Goal: Check status: Check status

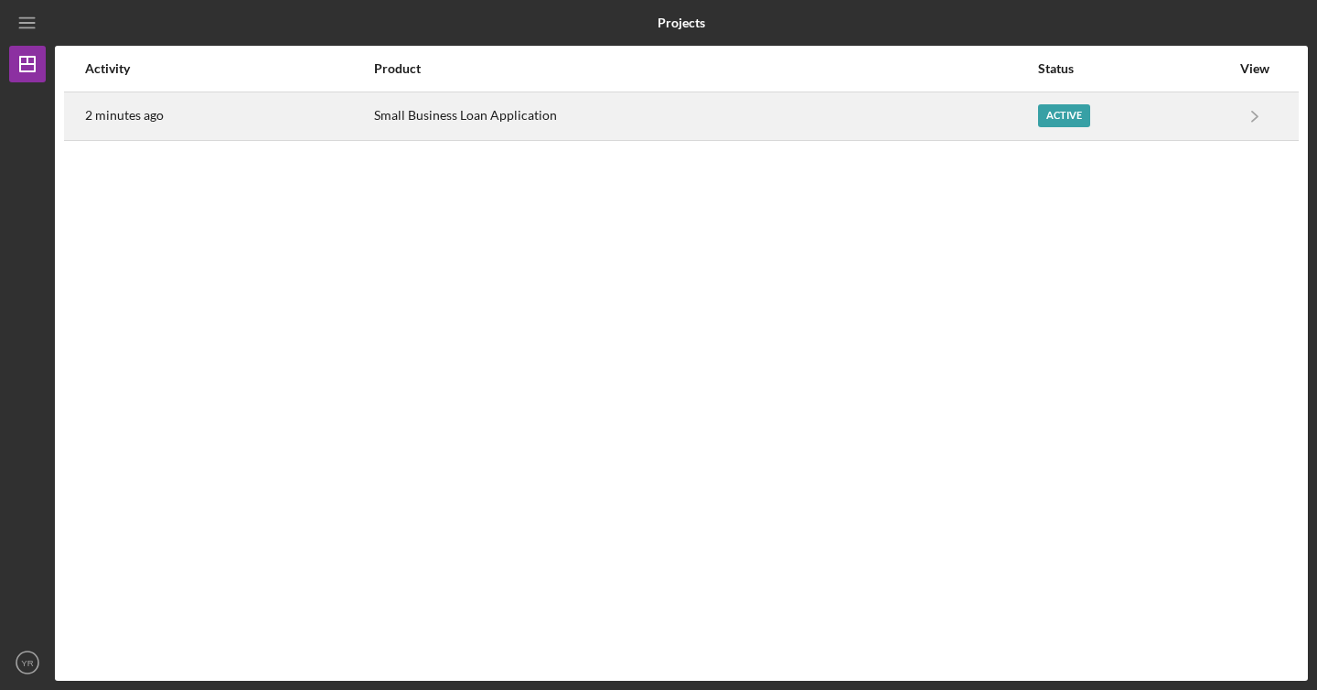
click at [1083, 123] on div "Active" at bounding box center [1064, 115] width 52 height 23
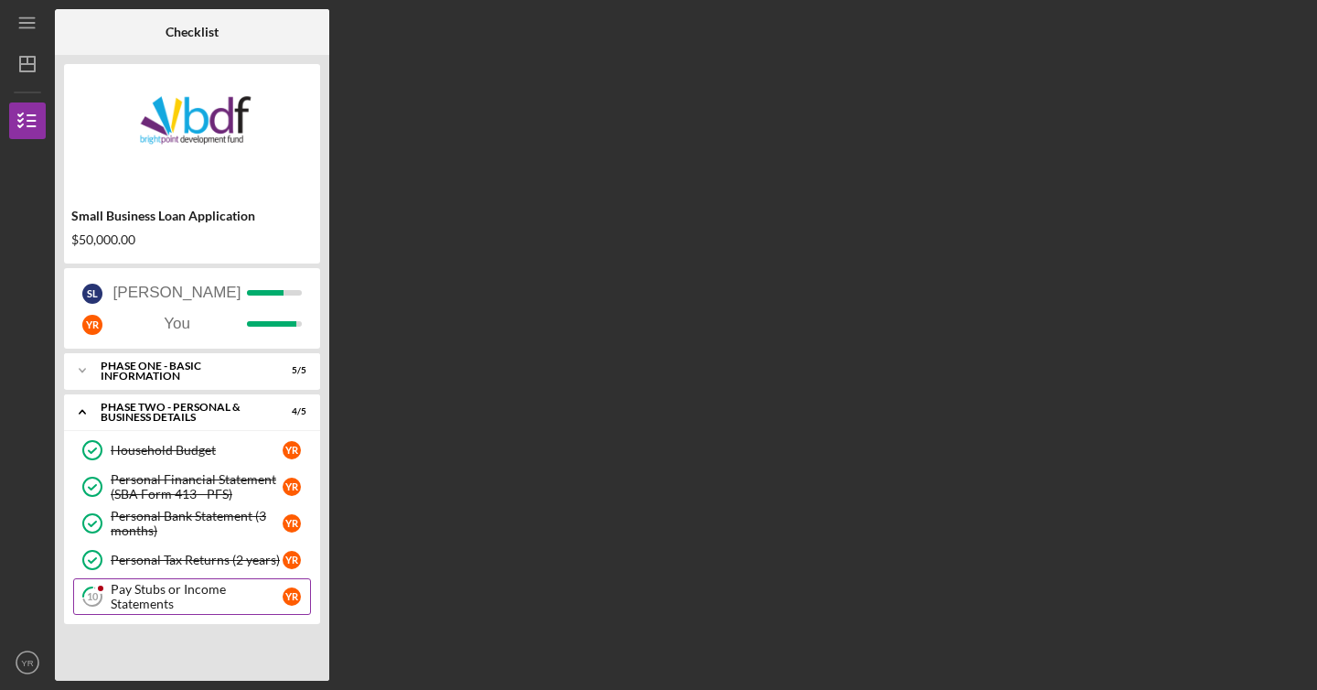
click at [169, 590] on div "Pay Stubs or Income Statements" at bounding box center [197, 596] width 172 height 29
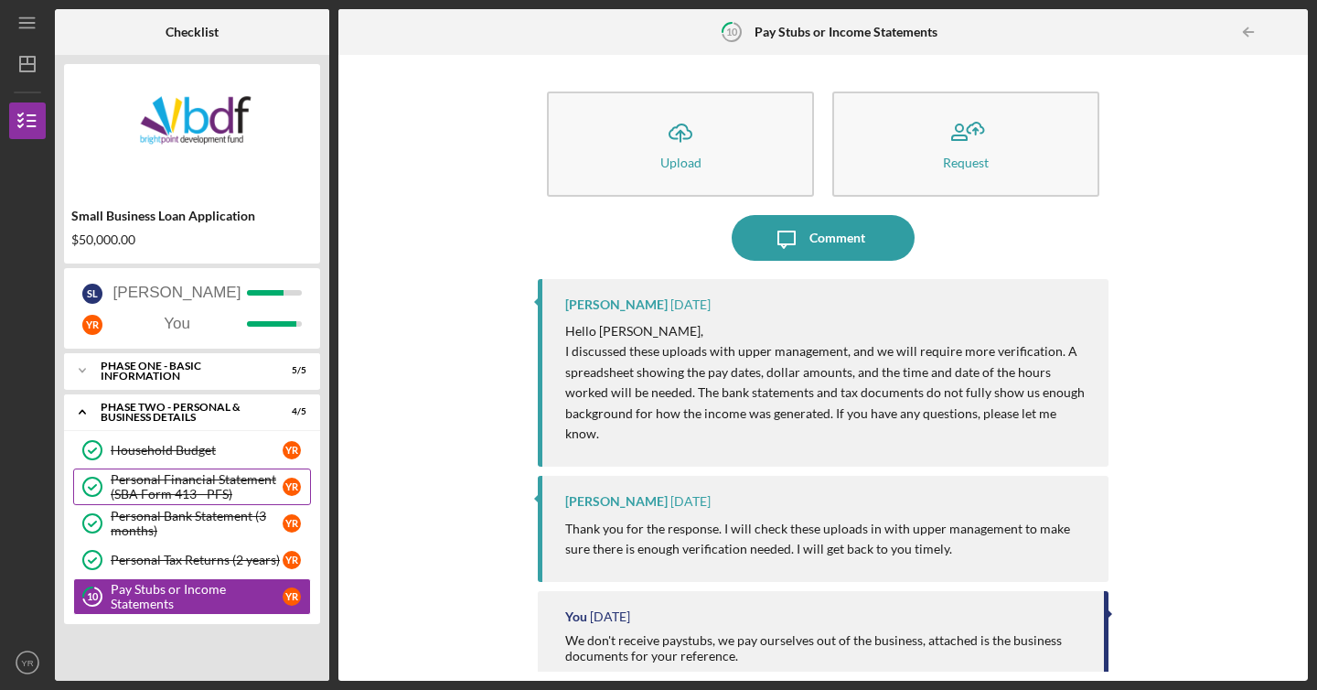
click at [206, 493] on div "Personal Financial Statement (SBA Form 413 - PFS)" at bounding box center [197, 486] width 172 height 29
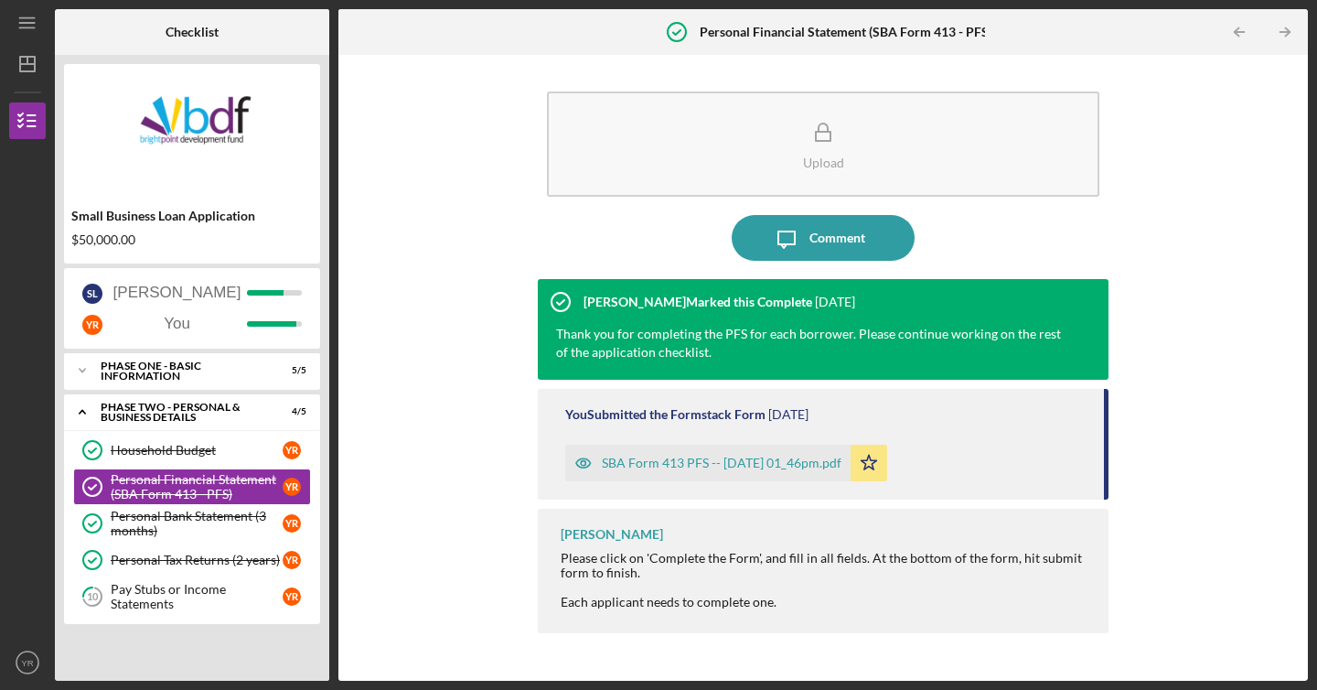
click at [650, 466] on div "SBA Form 413 PFS -- [DATE] 01_46pm.pdf" at bounding box center [722, 463] width 240 height 15
click at [233, 524] on div "Personal Bank Statement (3 months)" at bounding box center [197, 523] width 172 height 29
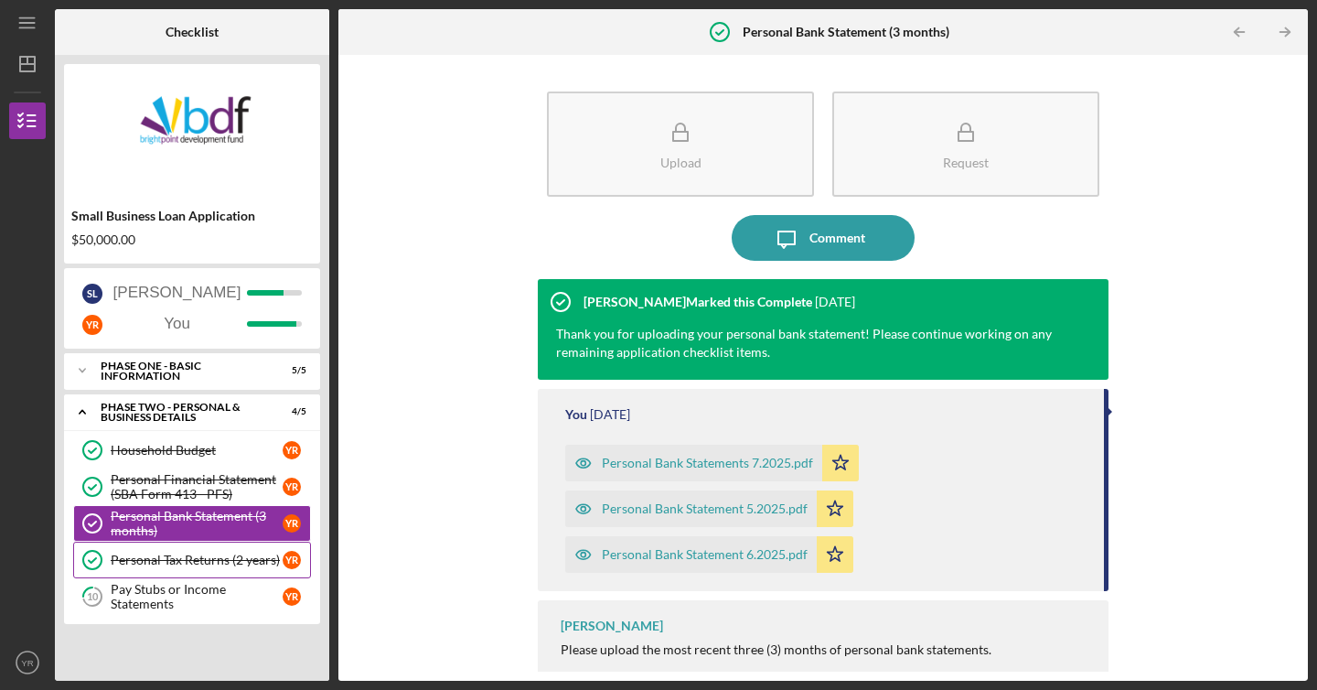
click at [234, 563] on div "Personal Tax Returns (2 years)" at bounding box center [197, 560] width 172 height 15
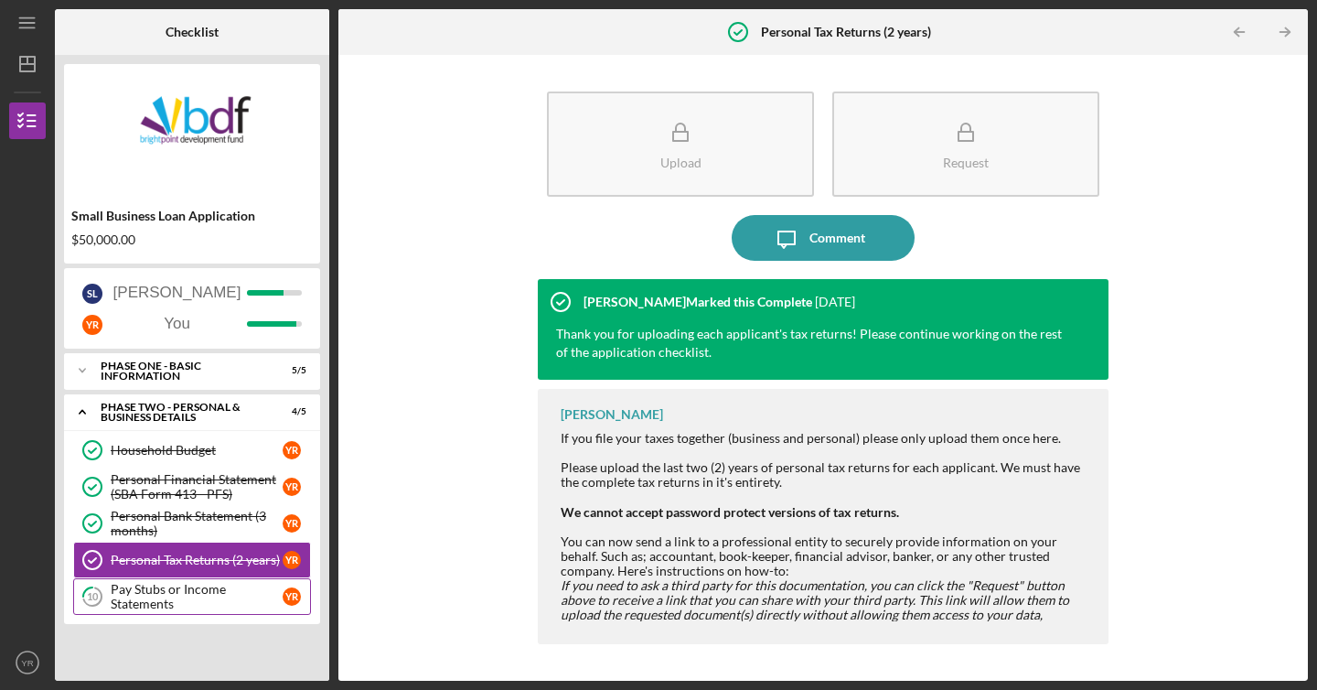
click at [228, 587] on div "Pay Stubs or Income Statements" at bounding box center [197, 596] width 172 height 29
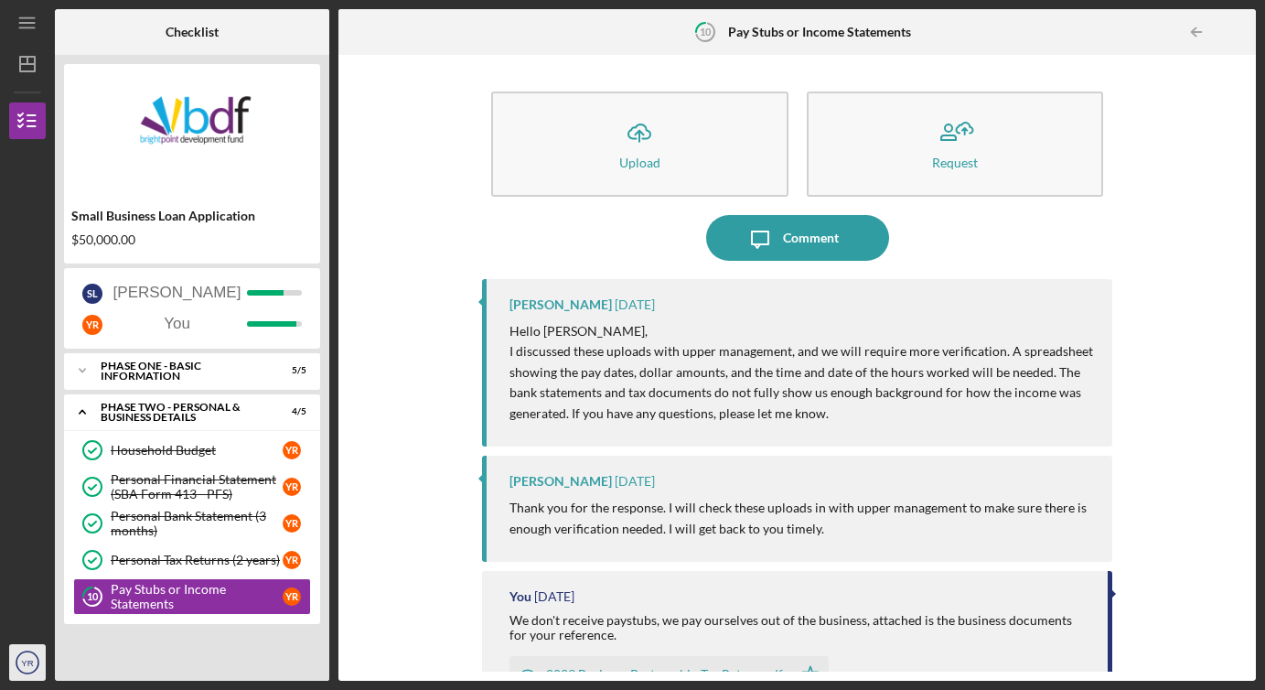
click at [25, 674] on icon "YR" at bounding box center [27, 662] width 37 height 46
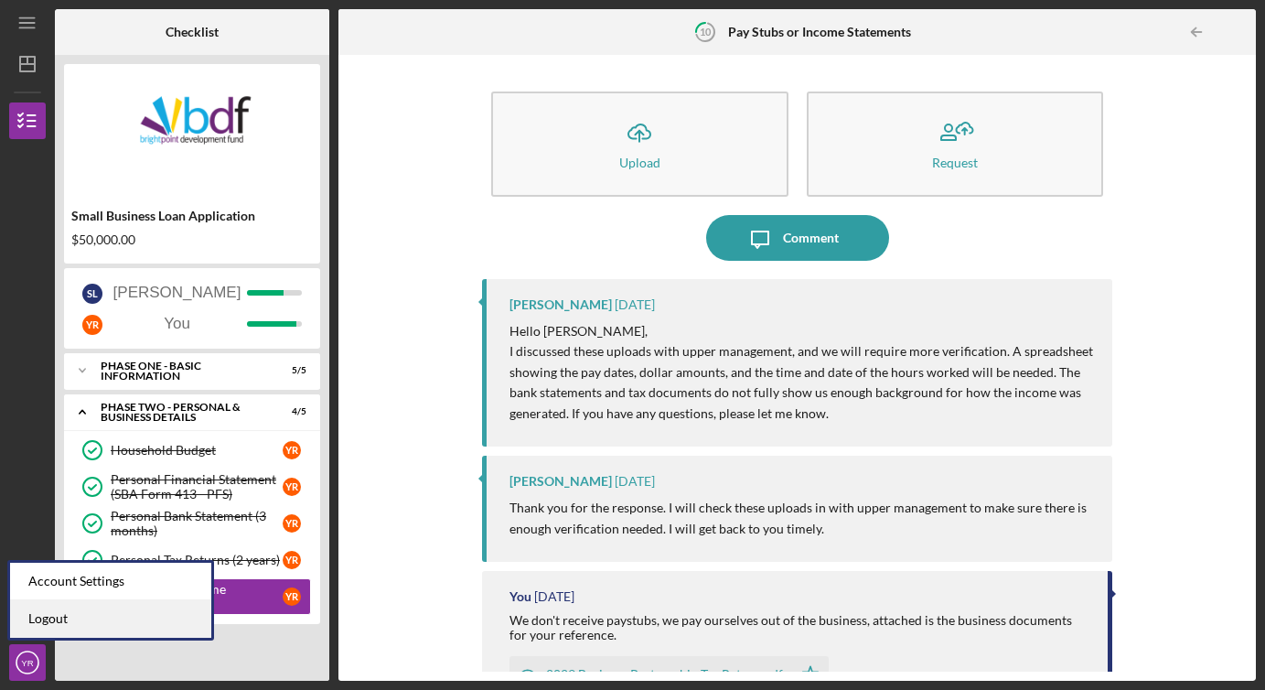
click at [61, 628] on link "Logout" at bounding box center [110, 619] width 201 height 38
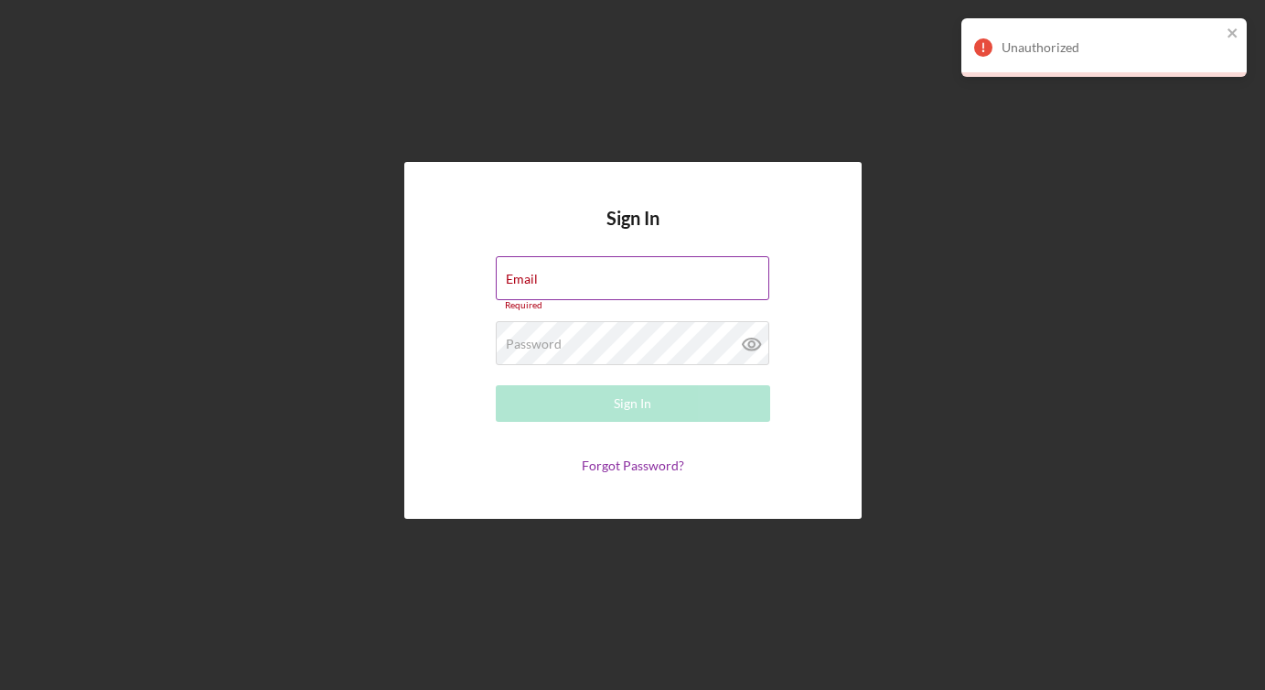
click at [591, 285] on input "Email" at bounding box center [633, 278] width 274 height 44
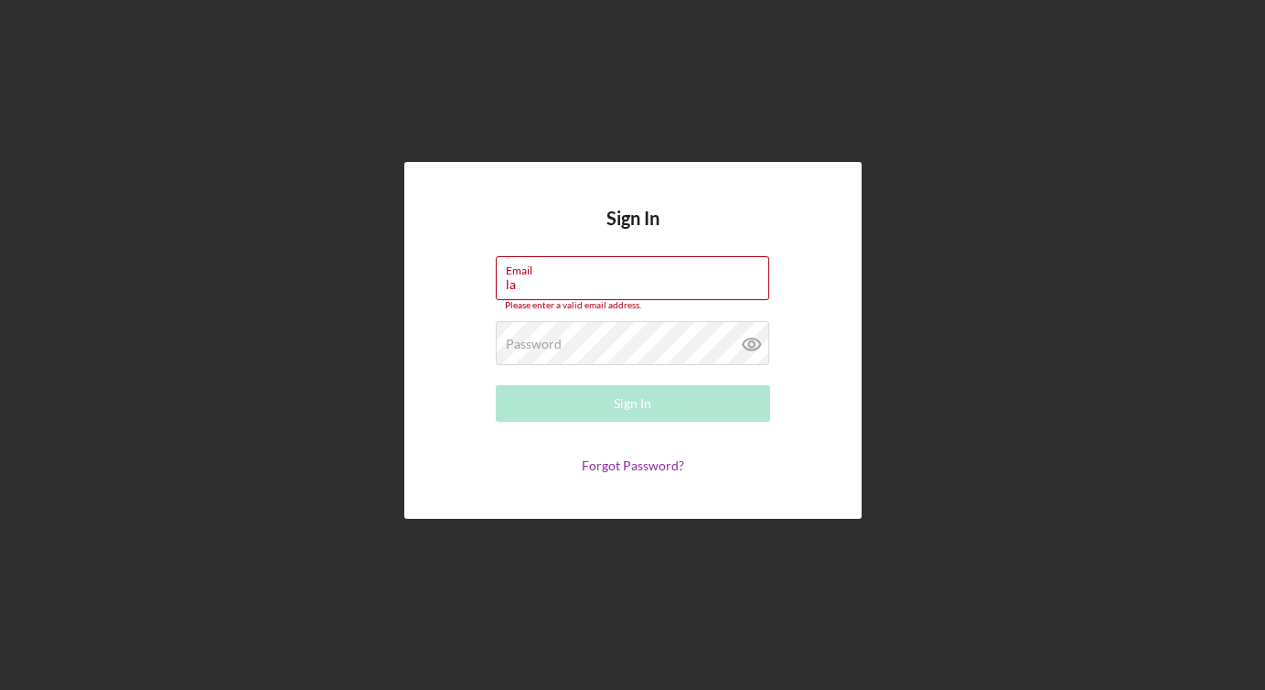
type input "[EMAIL_ADDRESS][DOMAIN_NAME]"
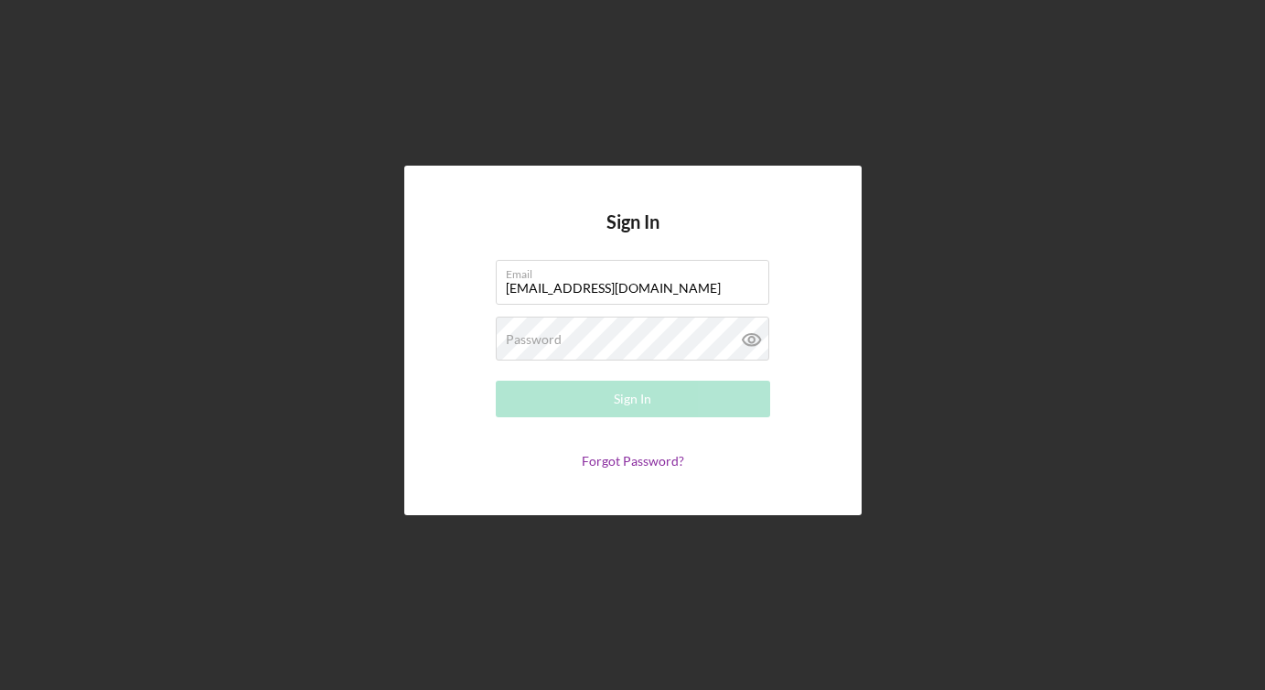
click at [560, 362] on form "Email [EMAIL_ADDRESS][DOMAIN_NAME] Password Required Sign In Forgot Password?" at bounding box center [633, 364] width 366 height 209
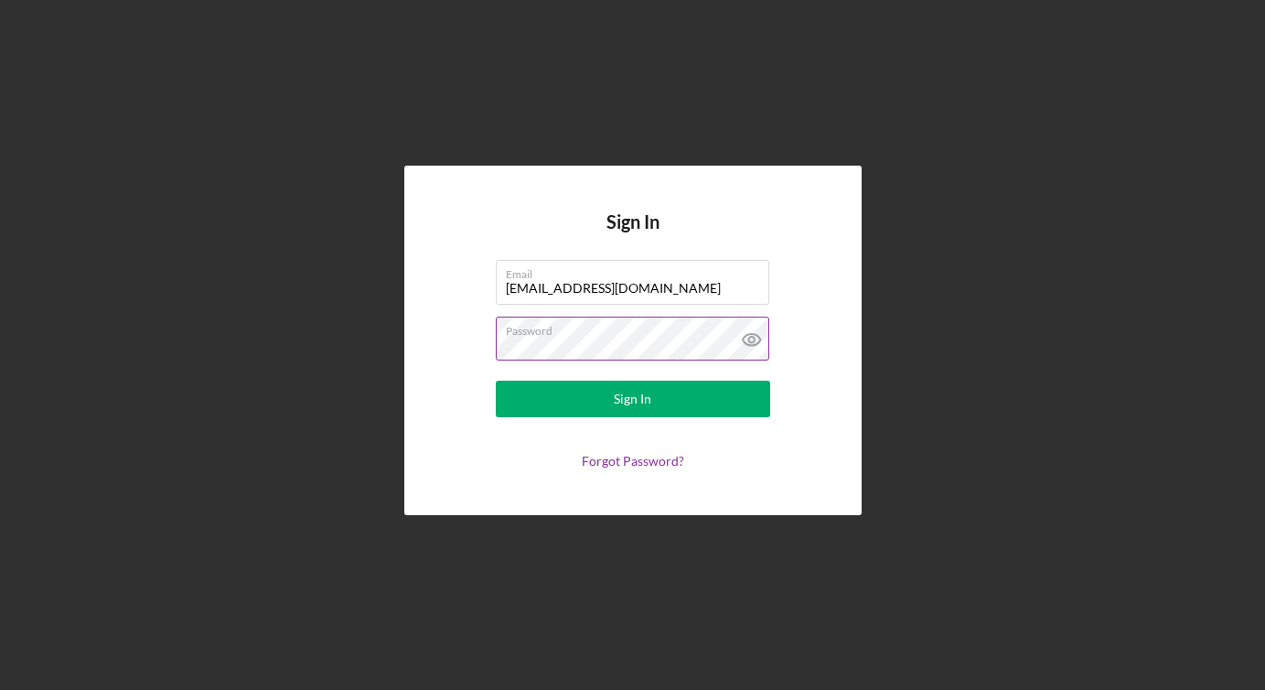
click at [759, 331] on icon at bounding box center [752, 340] width 46 height 46
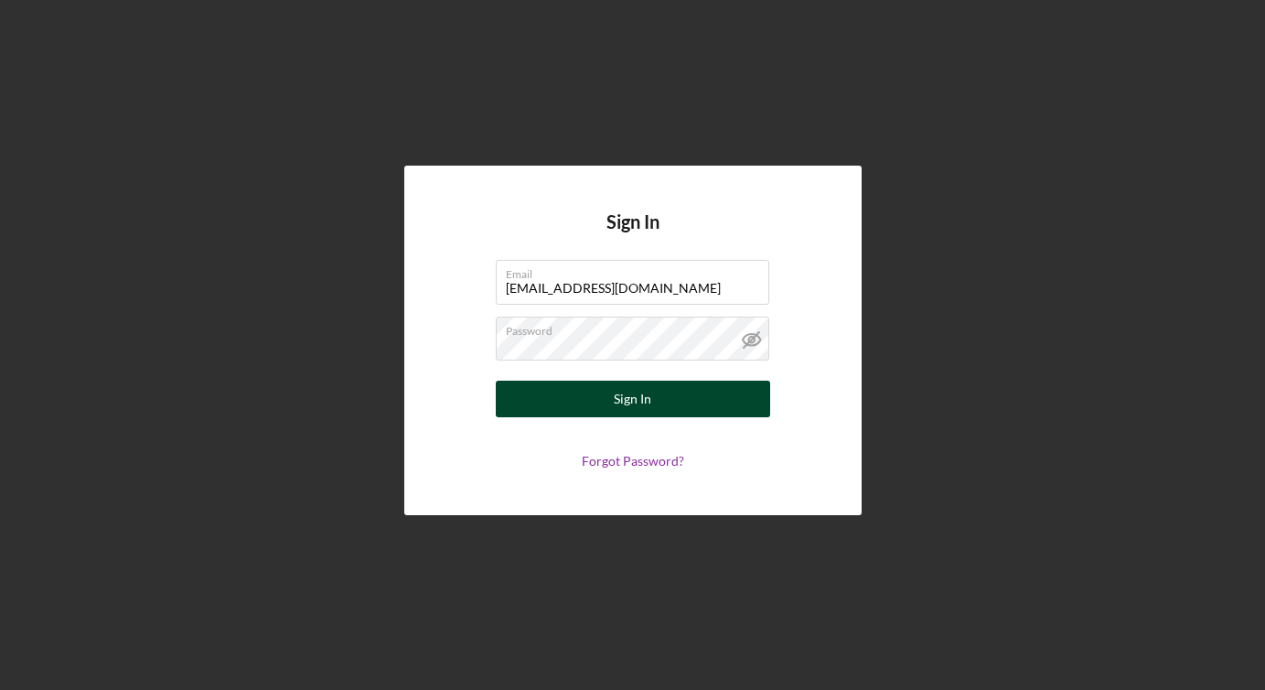
click at [644, 394] on div "Sign In" at bounding box center [633, 399] width 38 height 37
